Goal: Navigation & Orientation: Find specific page/section

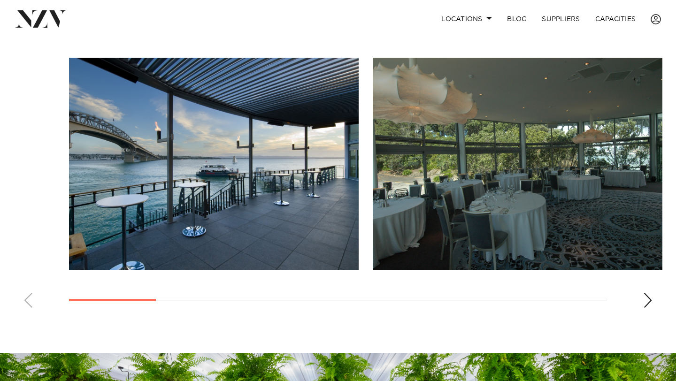
scroll to position [614, 0]
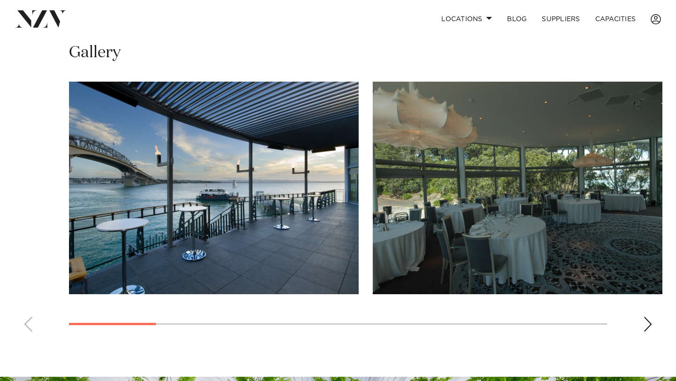
click at [645, 321] on swiper-container at bounding box center [338, 211] width 676 height 258
click at [645, 317] on div "Next slide" at bounding box center [647, 324] width 9 height 15
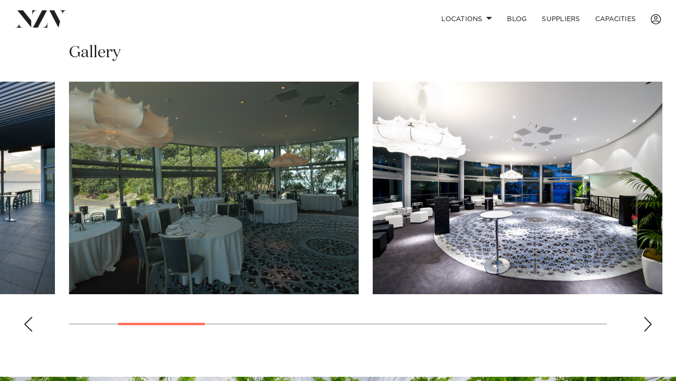
click at [645, 317] on div "Next slide" at bounding box center [647, 324] width 9 height 15
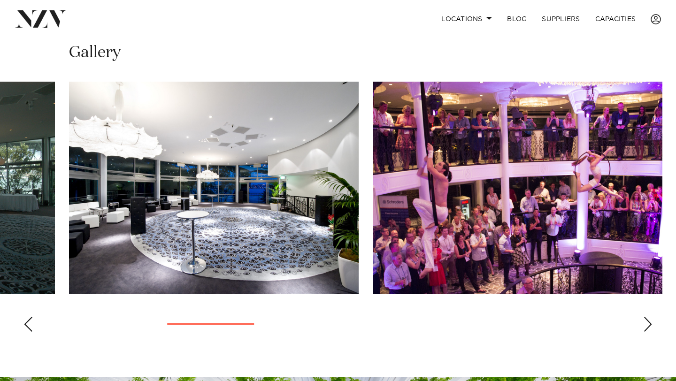
click at [645, 317] on div "Next slide" at bounding box center [647, 324] width 9 height 15
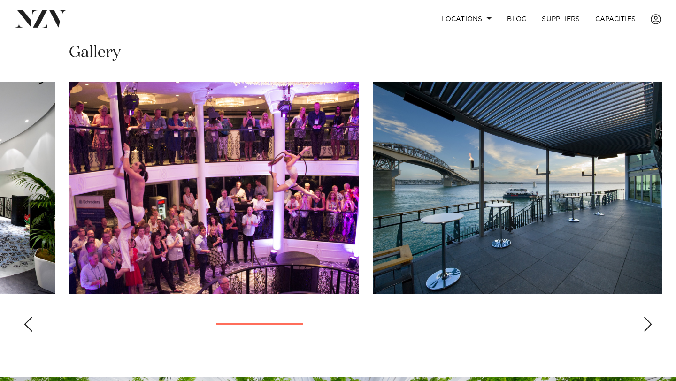
click at [645, 317] on div "Next slide" at bounding box center [647, 324] width 9 height 15
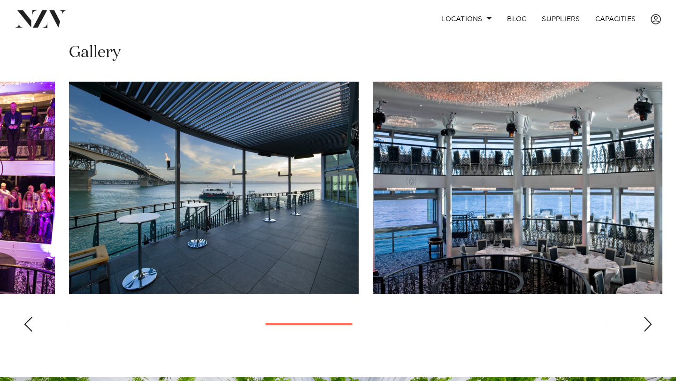
click at [645, 317] on div "Next slide" at bounding box center [647, 324] width 9 height 15
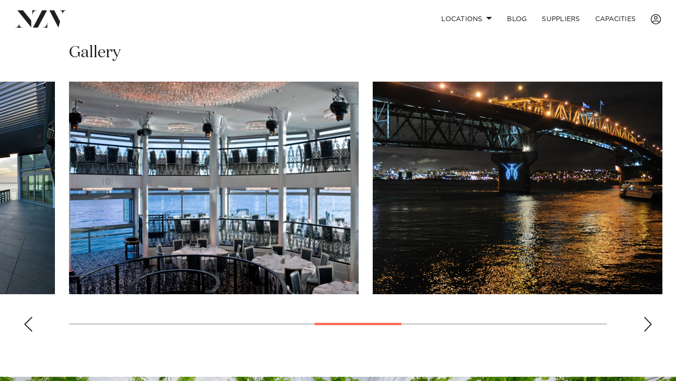
click at [644, 317] on div "Next slide" at bounding box center [647, 324] width 9 height 15
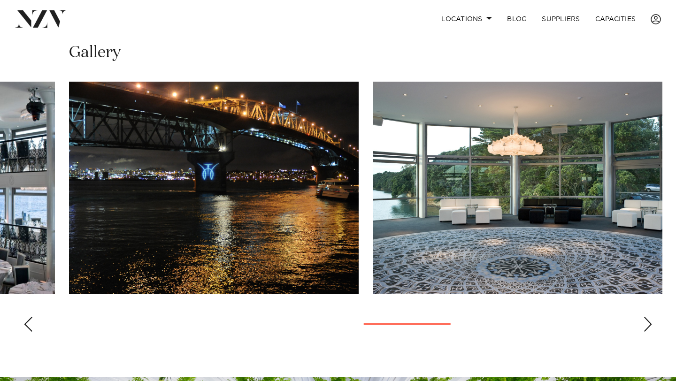
click at [644, 317] on div "Next slide" at bounding box center [647, 324] width 9 height 15
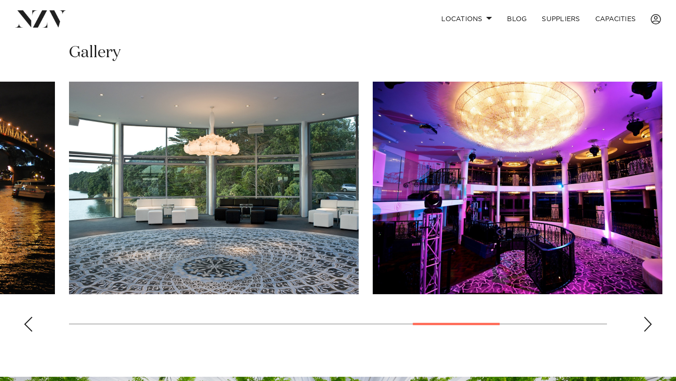
click at [644, 317] on div "Next slide" at bounding box center [647, 324] width 9 height 15
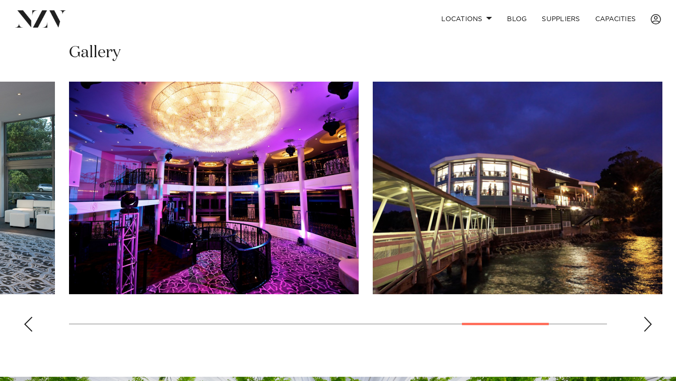
click at [644, 317] on div "Next slide" at bounding box center [647, 324] width 9 height 15
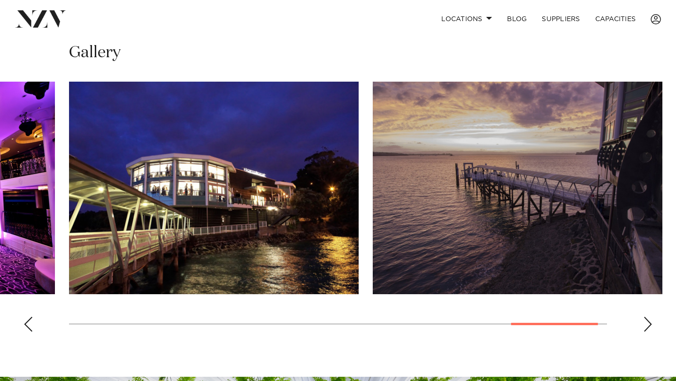
click at [644, 317] on div "Next slide" at bounding box center [647, 324] width 9 height 15
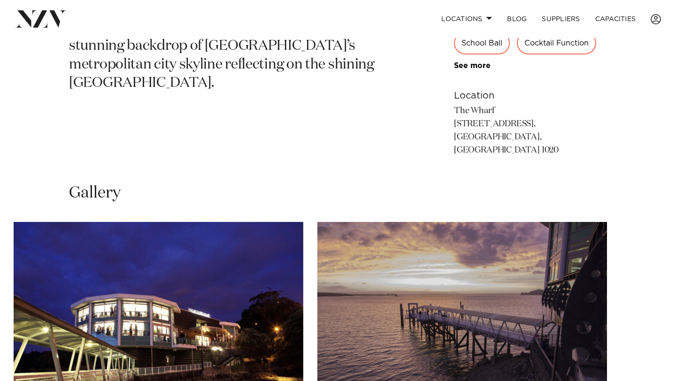
scroll to position [368, 0]
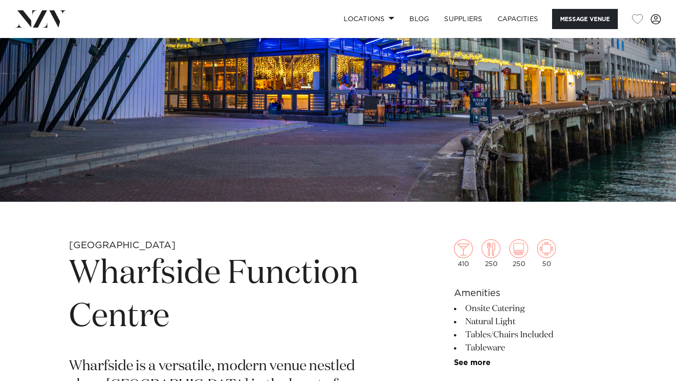
scroll to position [155, 0]
